Goal: Find specific page/section: Find specific page/section

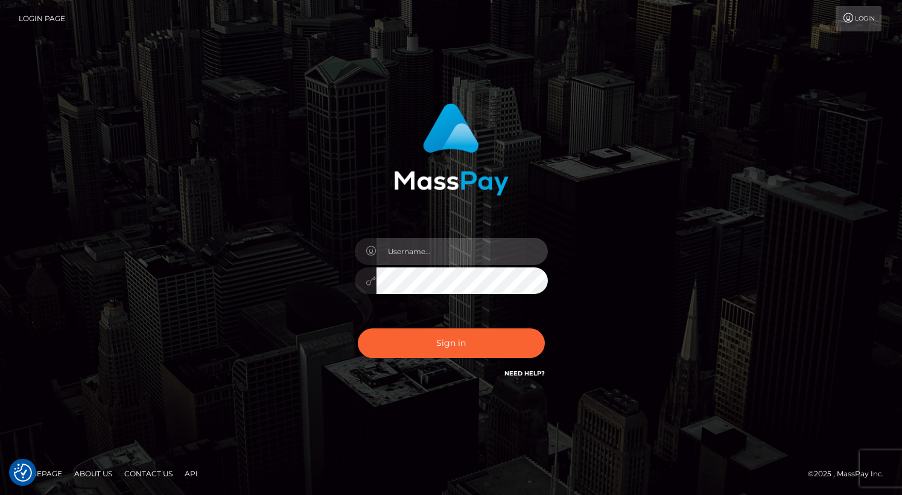
type input "grace.rush"
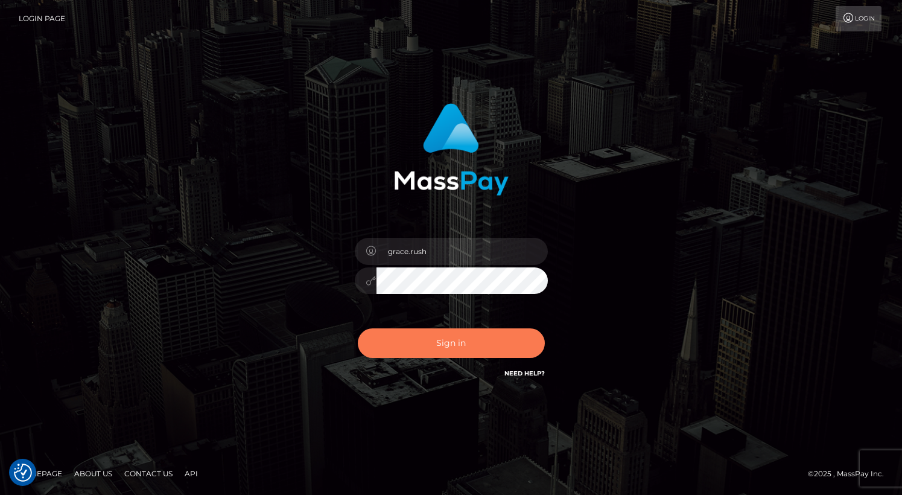
click at [454, 344] on button "Sign in" at bounding box center [451, 343] width 187 height 30
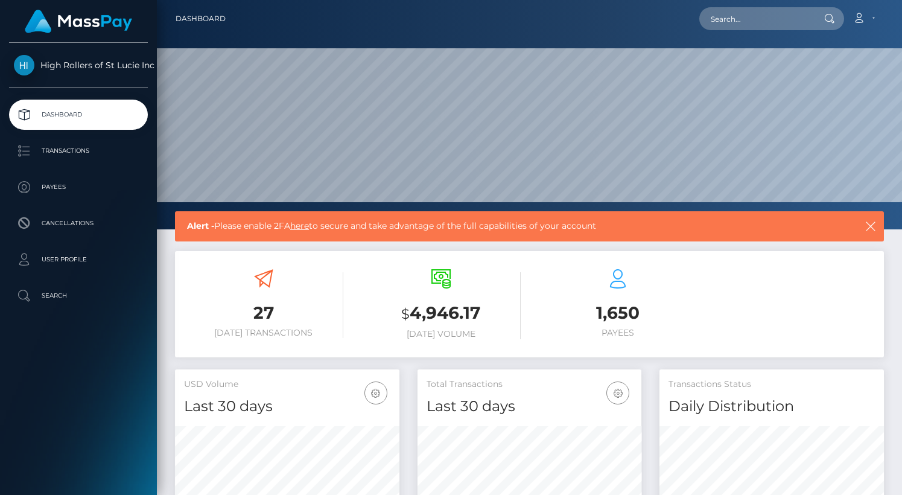
scroll to position [214, 224]
click at [84, 157] on p "Transactions" at bounding box center [78, 151] width 129 height 18
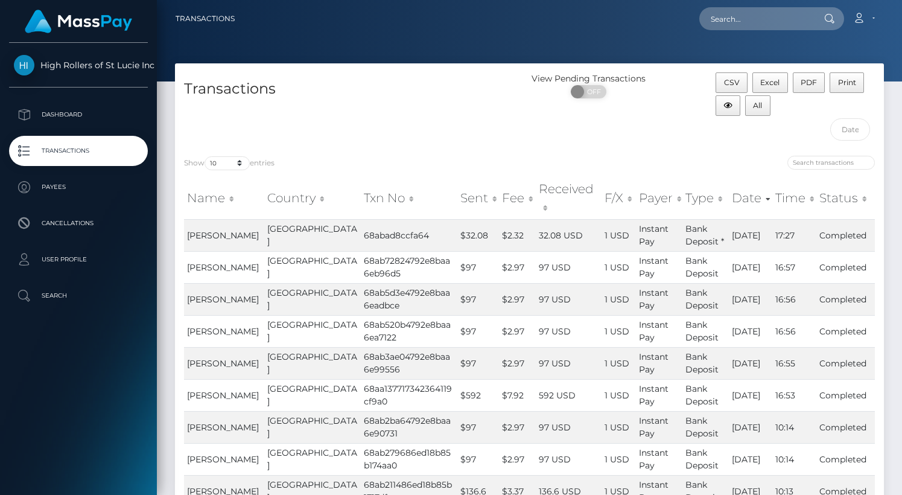
click at [227, 148] on div "Show 10 25 50 100 250 500 1,000 3,500 entries Name Country Txn No Sent Fee Rece…" at bounding box center [529, 368] width 709 height 442
click at [227, 153] on div "Show 10 25 50 100 250 500 1,000 3,500 entries Name Country Txn No Sent Fee Rece…" at bounding box center [529, 368] width 709 height 442
click at [229, 160] on select "10 25 50 100 250 500 1,000 3,500" at bounding box center [226, 163] width 45 height 14
select select "3500"
click at [206, 156] on select "10 25 50 100 250 500 1,000 3,500" at bounding box center [226, 163] width 45 height 14
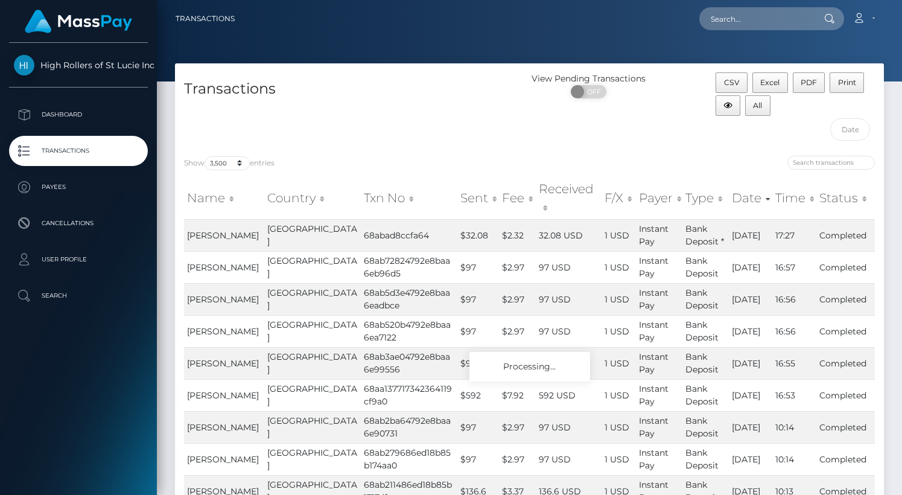
click at [358, 94] on h4 "Transactions" at bounding box center [352, 88] width 337 height 21
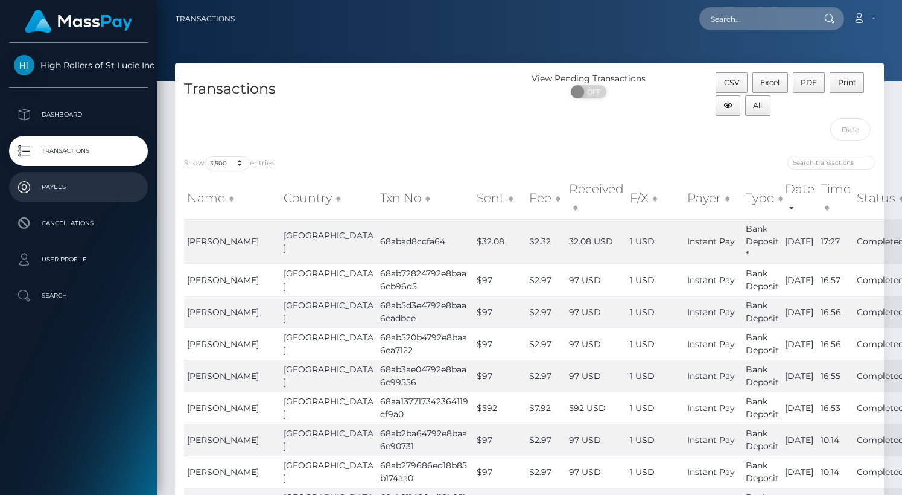
click at [94, 201] on link "Payees" at bounding box center [78, 187] width 139 height 30
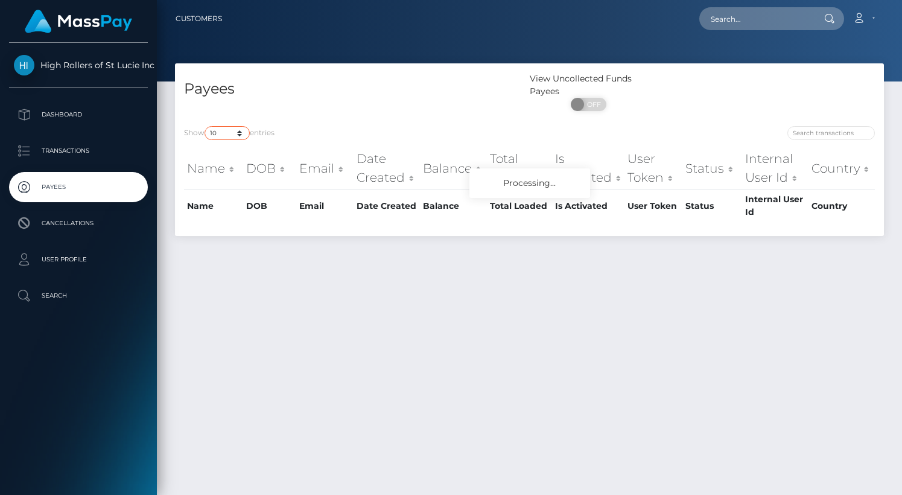
click at [234, 133] on select "10 25 50 100 250" at bounding box center [226, 133] width 45 height 14
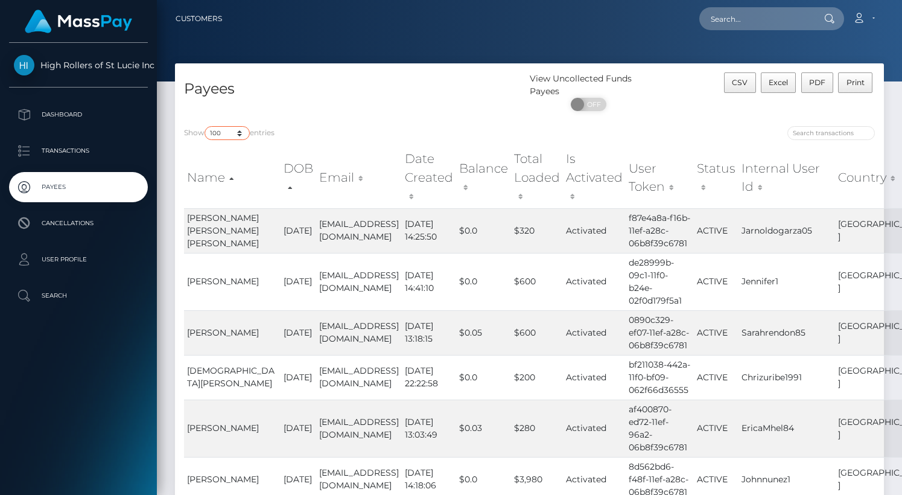
click at [206, 127] on select "10 25 50 100 250" at bounding box center [226, 133] width 45 height 14
click at [229, 128] on select "10 25 50 100 250" at bounding box center [226, 133] width 45 height 14
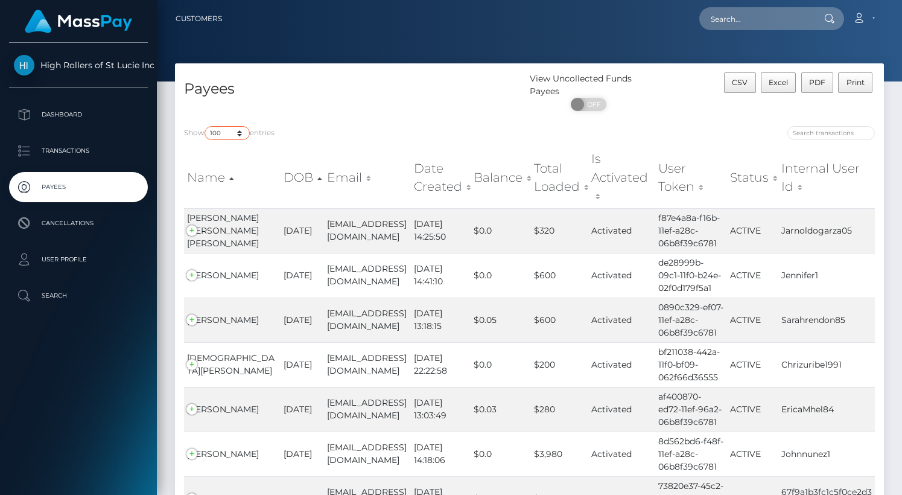
select select "250"
click at [206, 127] on select "10 25 50 100 250" at bounding box center [226, 133] width 45 height 14
click at [357, 80] on h4 "Payees" at bounding box center [352, 88] width 337 height 21
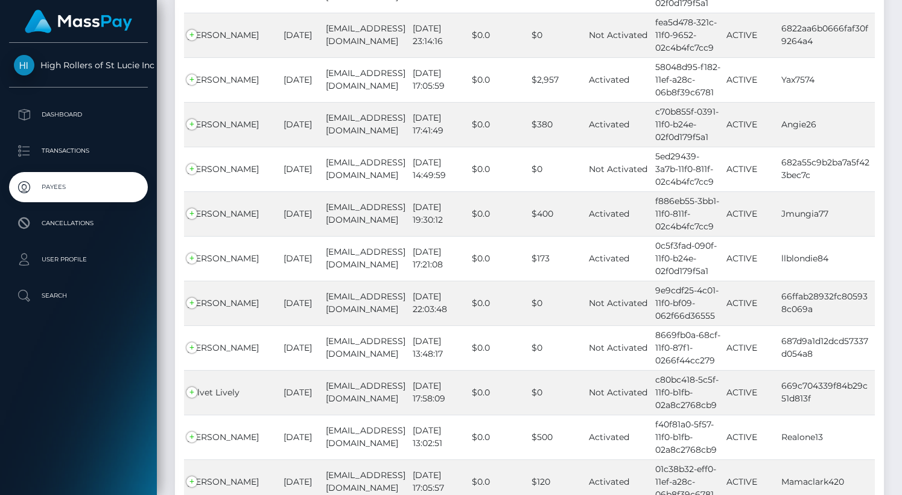
scroll to position [11159, 0]
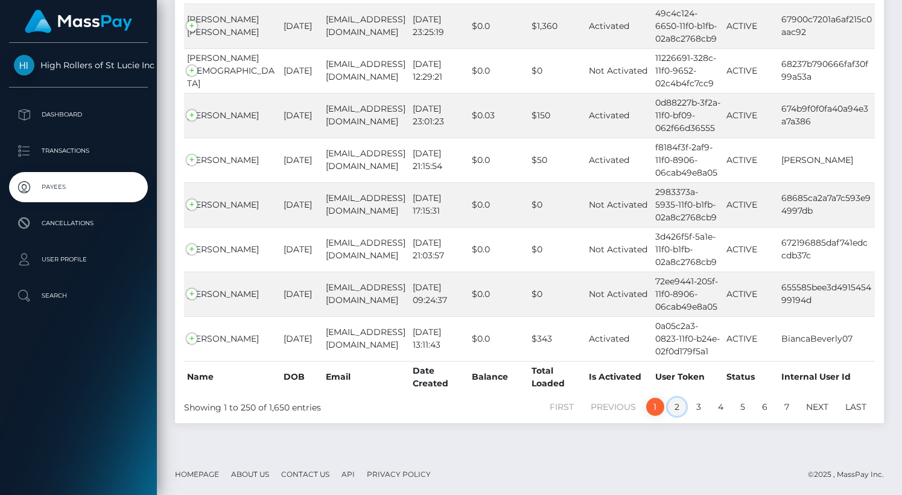
click at [679, 407] on link "2" at bounding box center [677, 407] width 18 height 18
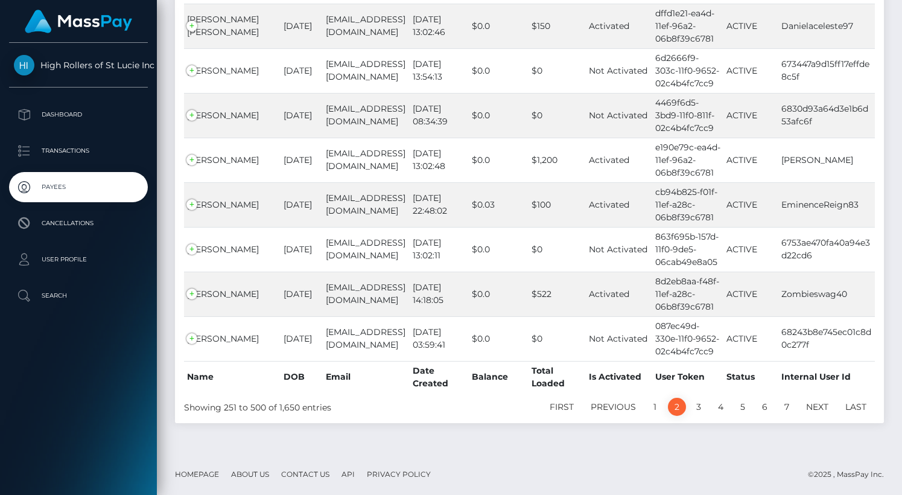
scroll to position [11133, 0]
click at [695, 404] on link "3" at bounding box center [698, 407] width 18 height 18
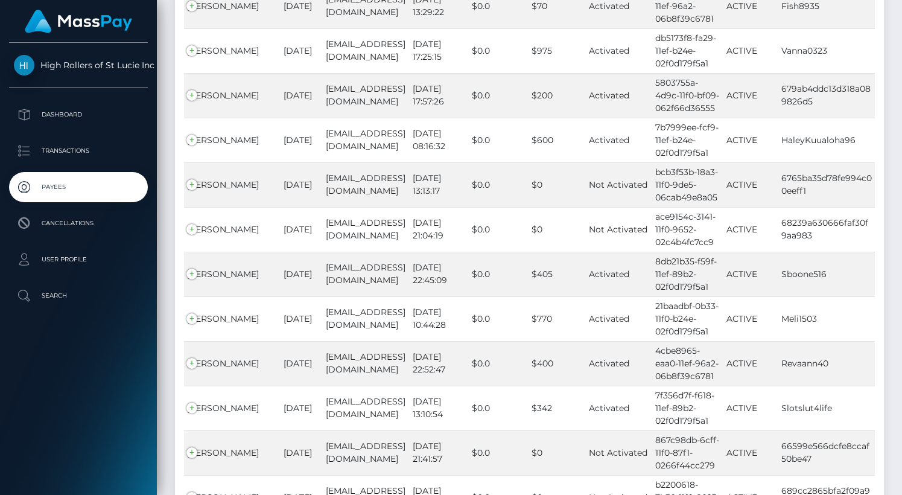
scroll to position [11014, 0]
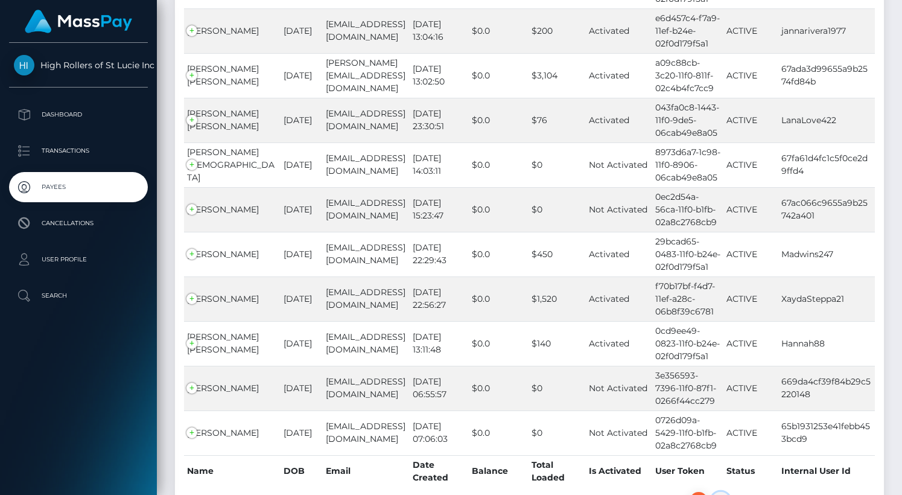
click at [727, 492] on link "4" at bounding box center [720, 501] width 19 height 18
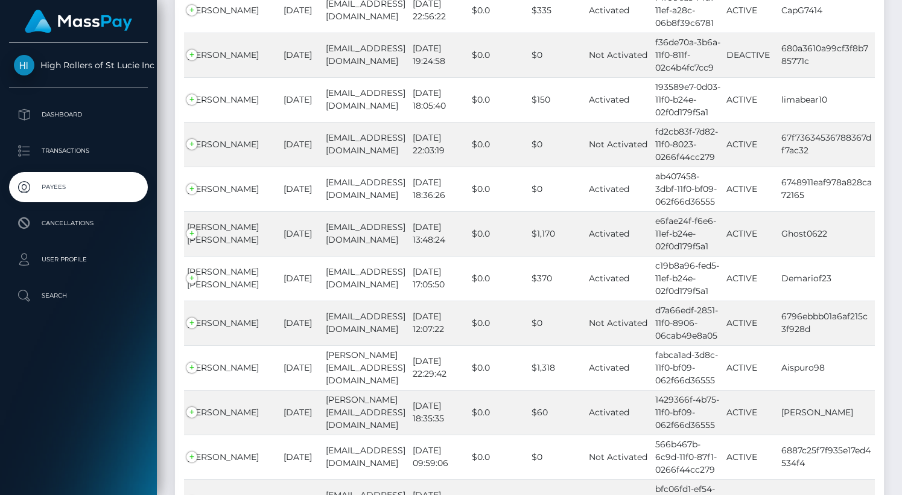
scroll to position [1170, 0]
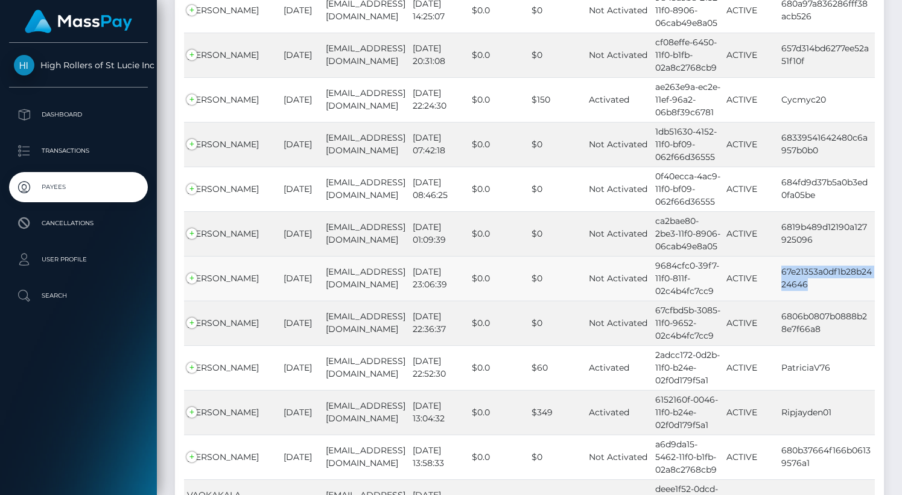
drag, startPoint x: 812, startPoint y: 255, endPoint x: 778, endPoint y: 239, distance: 37.0
click at [778, 256] on td "67e21353a0df1b28b2424646" at bounding box center [826, 278] width 97 height 45
copy td "67e21353a0df1b28b2424646"
